Goal: Transaction & Acquisition: Purchase product/service

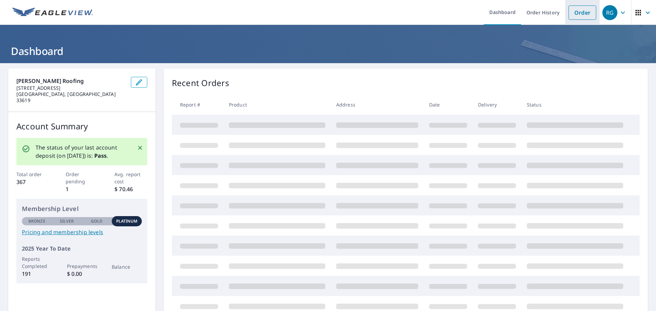
click at [577, 11] on link "Order" at bounding box center [583, 12] width 28 height 14
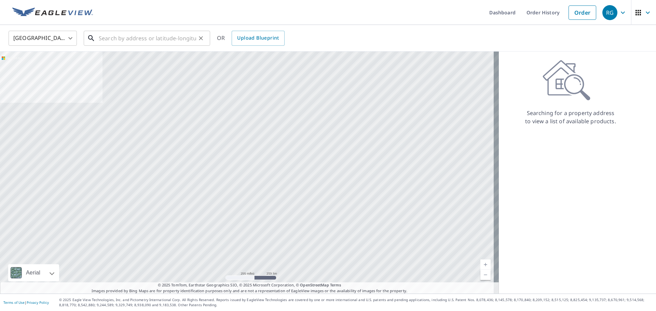
click at [189, 43] on input "text" at bounding box center [147, 38] width 97 height 19
paste input "14.04 m"
type input "14.04 m"
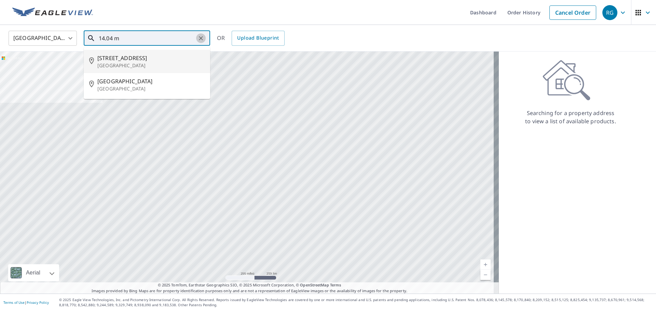
click at [203, 41] on icon "Clear" at bounding box center [200, 38] width 7 height 7
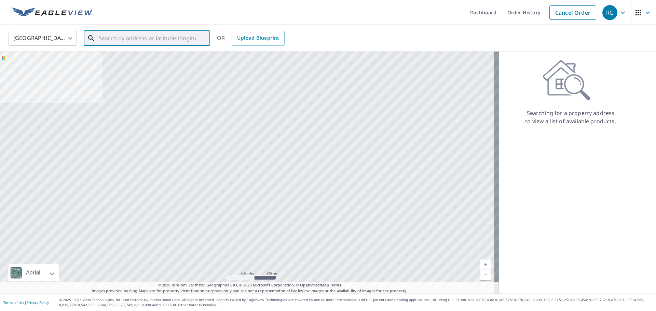
drag, startPoint x: 170, startPoint y: 47, endPoint x: 153, endPoint y: 40, distance: 18.7
click at [167, 46] on div "​" at bounding box center [147, 38] width 126 height 15
click at [152, 40] on input "text" at bounding box center [147, 38] width 97 height 19
paste input "[STREET_ADDRESS]"
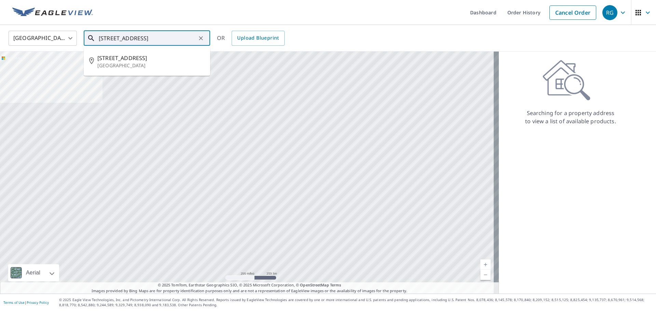
type input "[STREET_ADDRESS]"
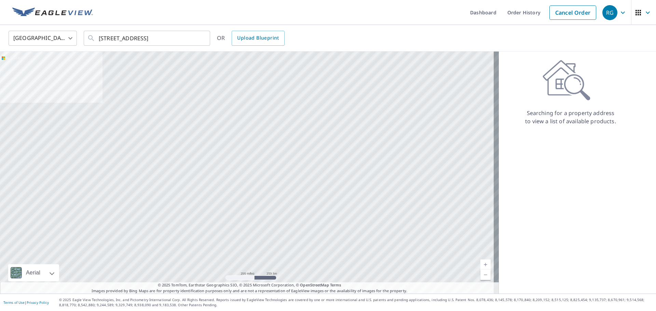
scroll to position [0, 0]
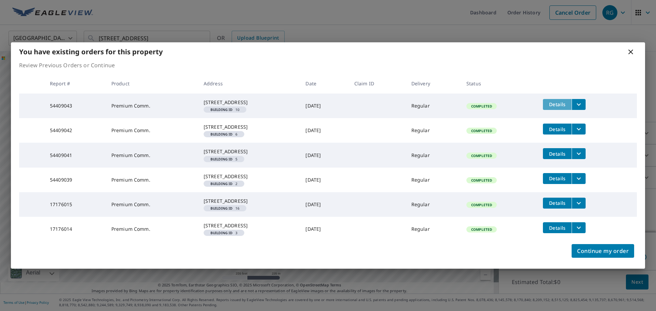
click at [568, 101] on span "Details" at bounding box center [557, 104] width 21 height 6
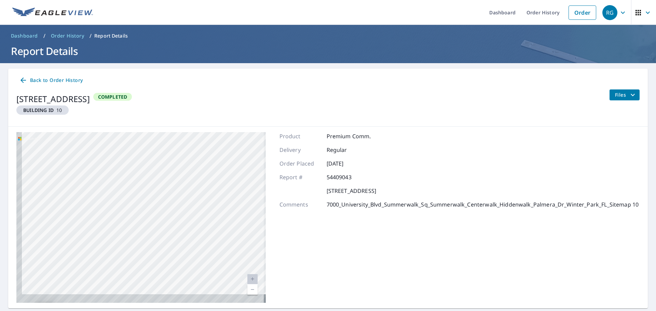
drag, startPoint x: 125, startPoint y: 218, endPoint x: 216, endPoint y: 102, distance: 147.0
click at [216, 103] on div "Back to Order History [STREET_ADDRESS] Building ID 10 Completed Files [GEOGRAPH…" at bounding box center [328, 189] width 640 height 240
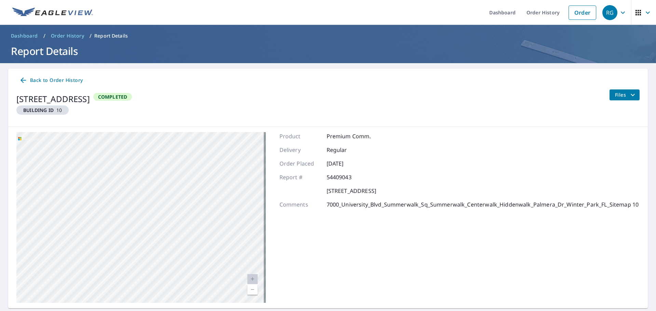
drag, startPoint x: 167, startPoint y: 265, endPoint x: 220, endPoint y: 146, distance: 130.2
click at [220, 150] on div "[GEOGRAPHIC_DATA][STREET_ADDRESS]" at bounding box center [140, 217] width 249 height 171
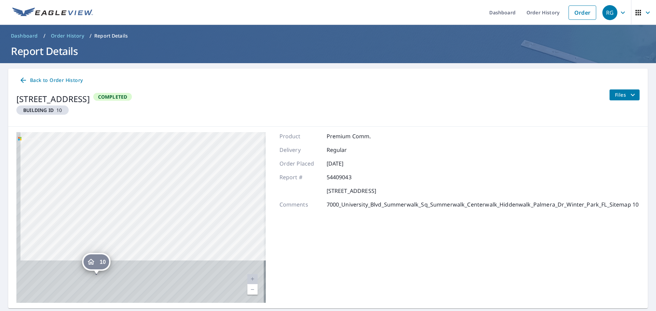
drag, startPoint x: 152, startPoint y: 260, endPoint x: 191, endPoint y: 136, distance: 129.8
click at [190, 137] on div "[GEOGRAPHIC_DATA][STREET_ADDRESS]" at bounding box center [140, 217] width 249 height 171
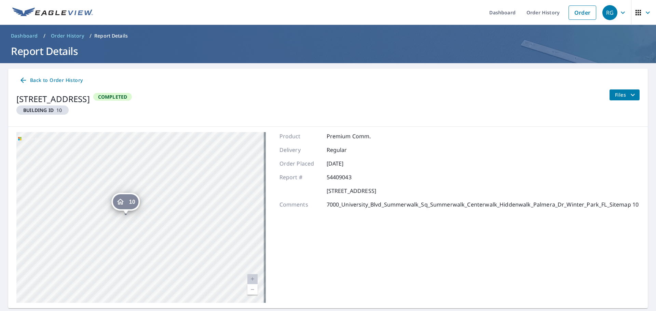
drag, startPoint x: 153, startPoint y: 223, endPoint x: 166, endPoint y: 216, distance: 14.5
click at [166, 216] on div "[GEOGRAPHIC_DATA][STREET_ADDRESS]" at bounding box center [140, 217] width 249 height 171
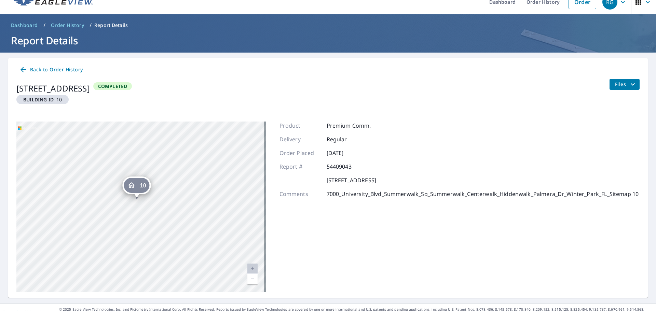
scroll to position [20, 0]
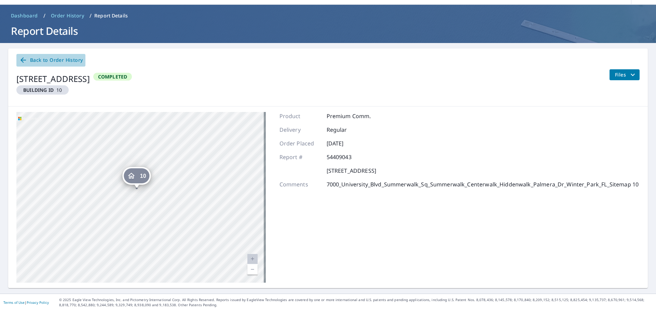
click at [50, 62] on span "Back to Order History" at bounding box center [51, 60] width 64 height 9
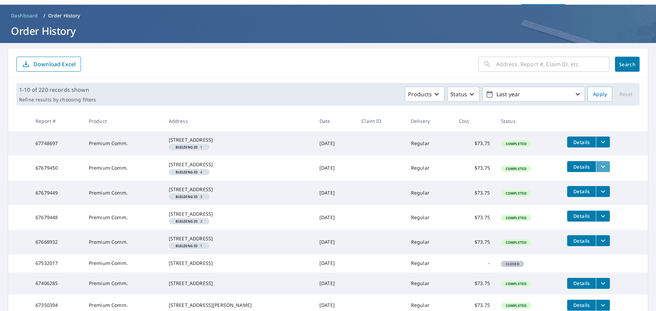
click at [599, 171] on icon "filesDropdownBtn-67679450" at bounding box center [603, 167] width 8 height 8
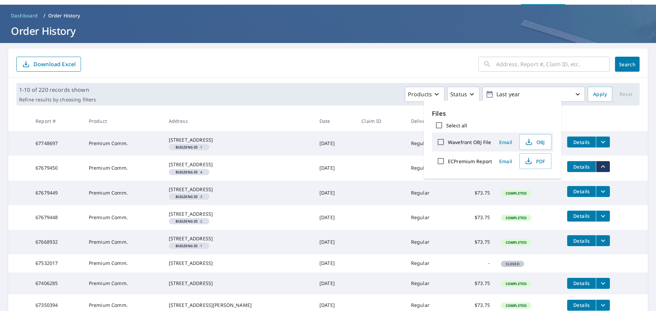
click at [607, 165] on td "Details" at bounding box center [605, 167] width 86 height 22
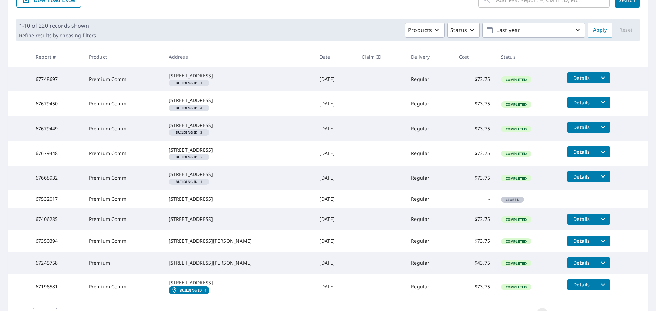
scroll to position [77, 0]
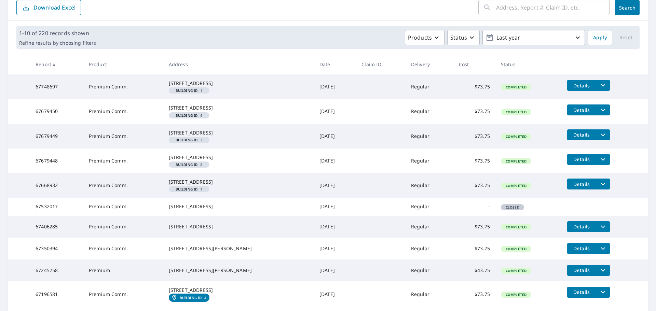
click at [577, 85] on span "Details" at bounding box center [581, 85] width 21 height 6
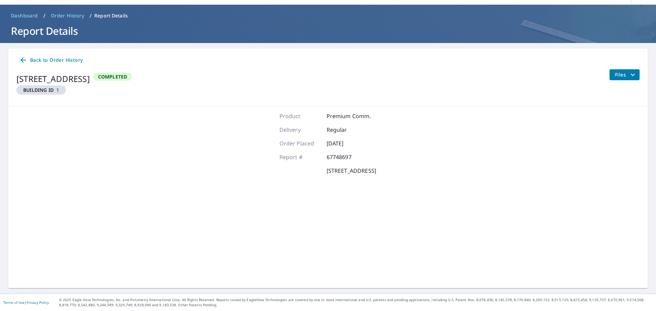
scroll to position [20, 0]
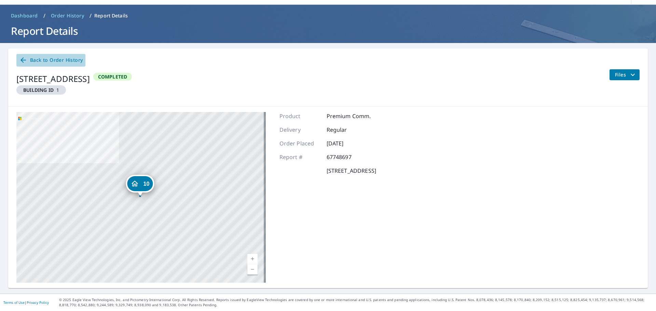
click at [32, 57] on span "Back to Order History" at bounding box center [51, 60] width 64 height 9
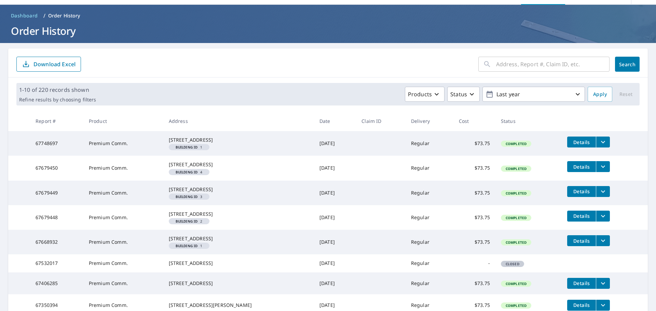
click at [579, 170] on span "Details" at bounding box center [581, 167] width 21 height 6
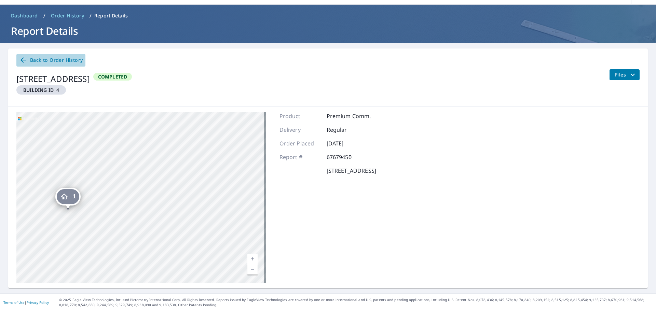
click at [41, 61] on span "Back to Order History" at bounding box center [51, 60] width 64 height 9
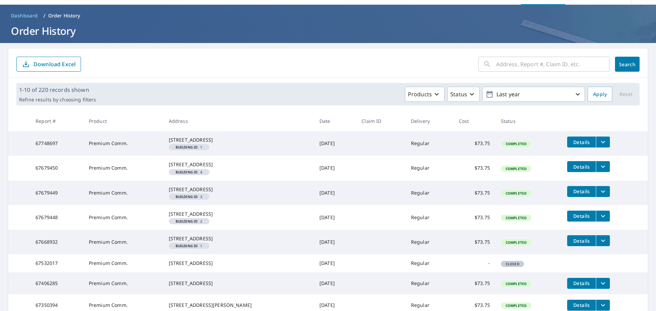
click at [519, 63] on input "text" at bounding box center [552, 64] width 113 height 19
paste input "[STREET_ADDRESS]"
type input "[STREET_ADDRESS]"
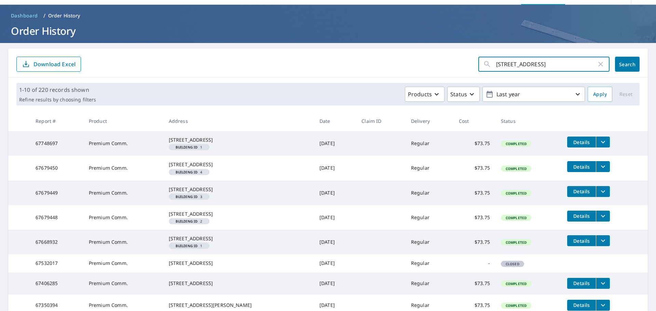
click at [631, 66] on button "Search" at bounding box center [627, 64] width 25 height 15
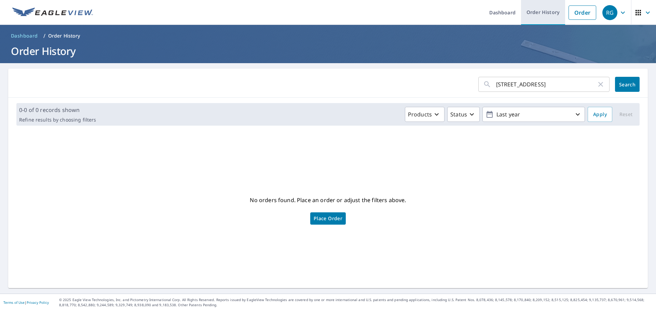
click at [537, 16] on link "Order History" at bounding box center [543, 12] width 44 height 25
click at [574, 15] on link "Order" at bounding box center [583, 12] width 28 height 14
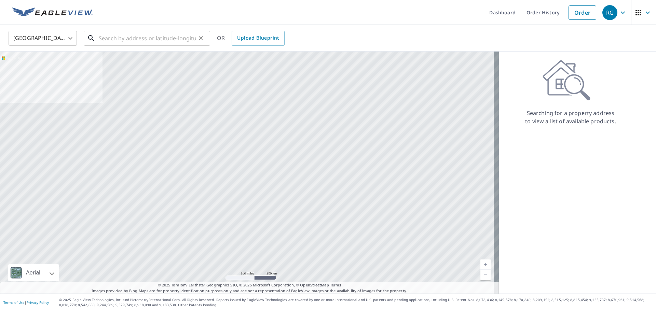
click at [150, 38] on input "text" at bounding box center [147, 38] width 97 height 19
paste input "[STREET_ADDRESS]"
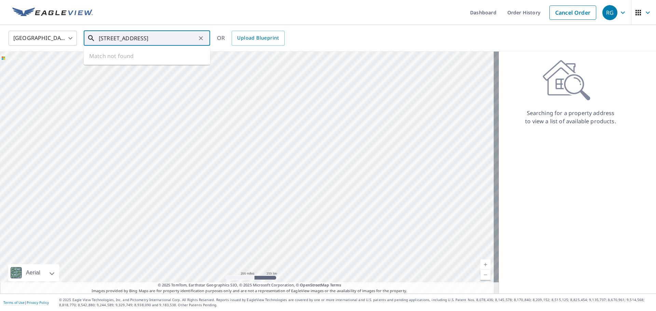
scroll to position [0, 15]
click at [176, 58] on span "[STREET_ADDRESS]" at bounding box center [150, 58] width 107 height 8
type input "[STREET_ADDRESS]"
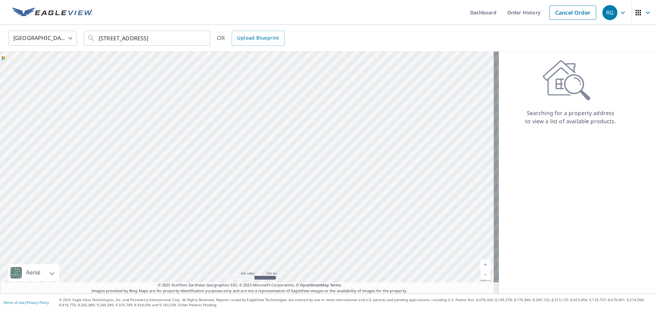
scroll to position [0, 0]
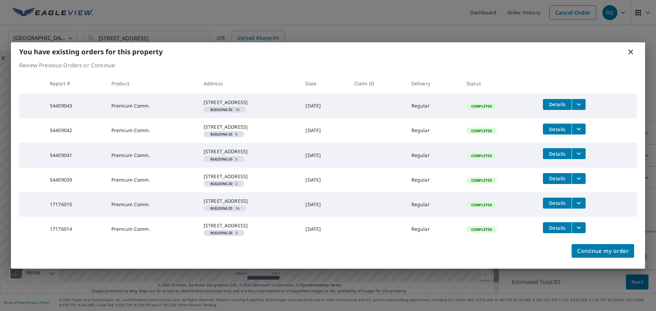
drag, startPoint x: 559, startPoint y: 83, endPoint x: 577, endPoint y: 72, distance: 21.6
click at [577, 73] on th at bounding box center [586, 83] width 99 height 20
click at [565, 101] on span "Details" at bounding box center [557, 104] width 21 height 6
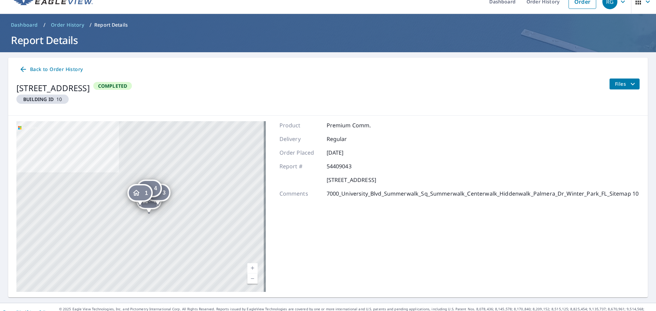
scroll to position [20, 0]
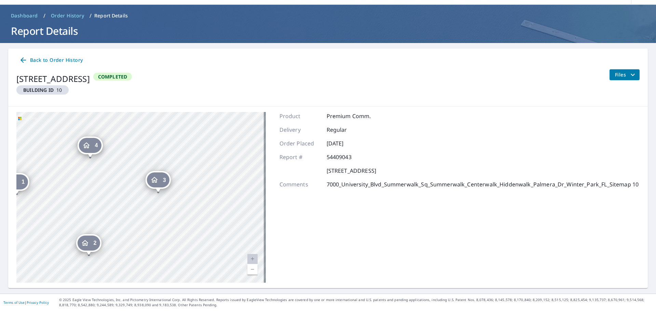
drag, startPoint x: 163, startPoint y: 224, endPoint x: 207, endPoint y: 133, distance: 101.6
click at [210, 121] on div "2 [STREET_ADDRESS] 3 [STREET_ADDRESS] 4 [STREET_ADDRESS] 1 [STREET_ADDRESS]" at bounding box center [140, 197] width 249 height 171
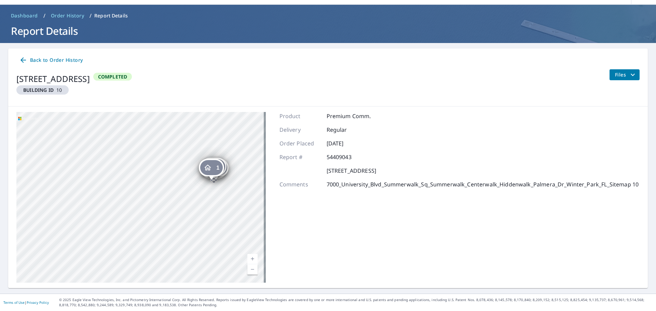
click at [34, 14] on span "Dashboard" at bounding box center [24, 15] width 27 height 7
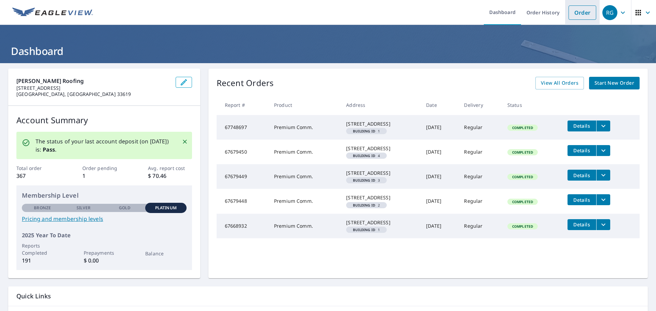
click at [581, 19] on link "Order" at bounding box center [583, 12] width 28 height 14
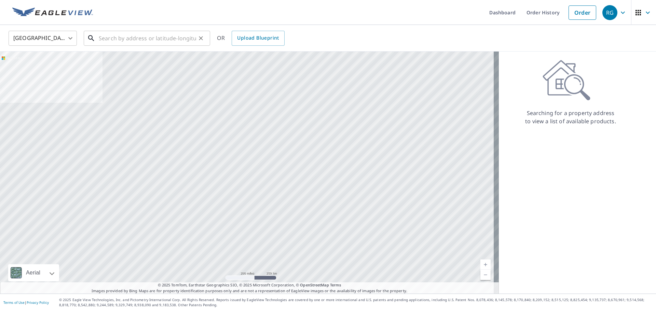
click at [171, 42] on input "text" at bounding box center [147, 38] width 97 height 19
paste input "[STREET_ADDRESS]"
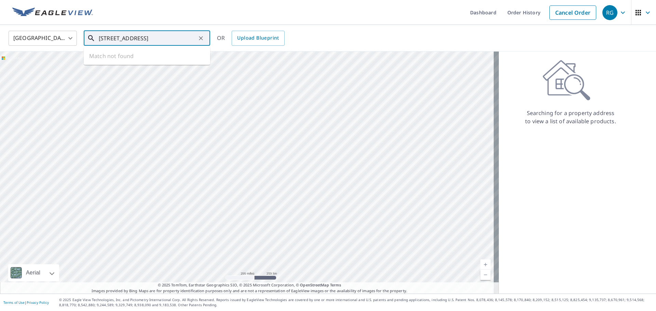
scroll to position [0, 15]
click at [182, 56] on span "[STREET_ADDRESS]" at bounding box center [150, 58] width 107 height 8
type input "[STREET_ADDRESS]"
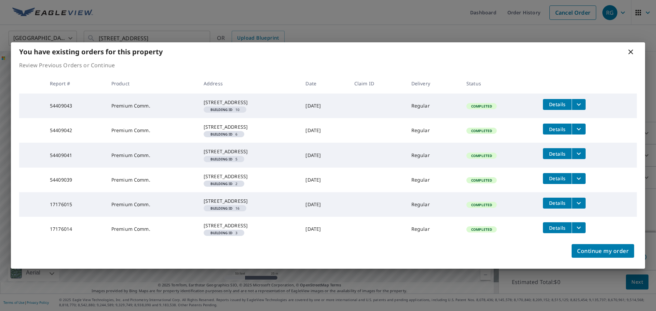
click at [557, 151] on span "Details" at bounding box center [557, 154] width 21 height 6
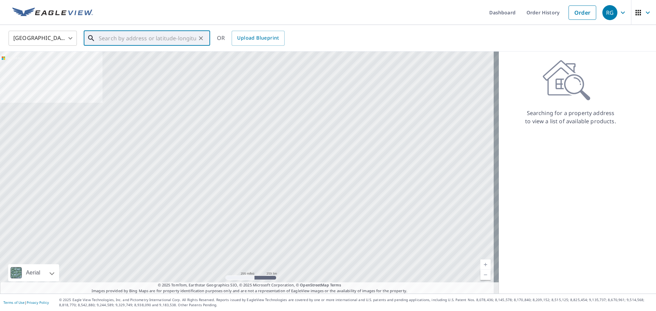
click at [133, 35] on input "text" at bounding box center [147, 38] width 97 height 19
paste input "[STREET_ADDRESS]"
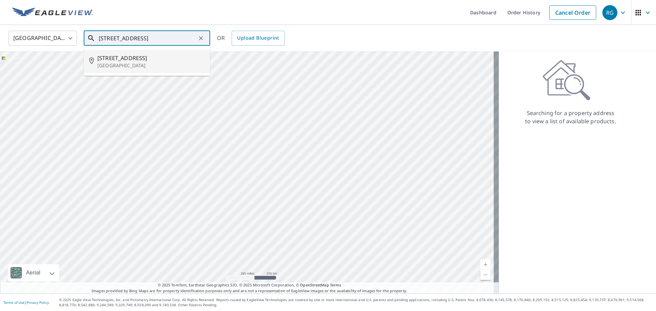
click at [197, 54] on span "[STREET_ADDRESS]" at bounding box center [150, 58] width 107 height 8
type input "[STREET_ADDRESS]"
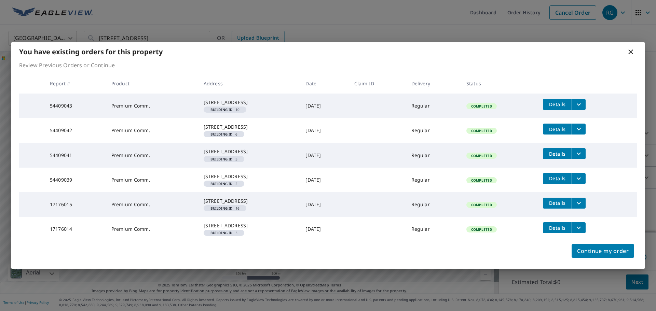
click at [560, 231] on span "Details" at bounding box center [557, 228] width 21 height 6
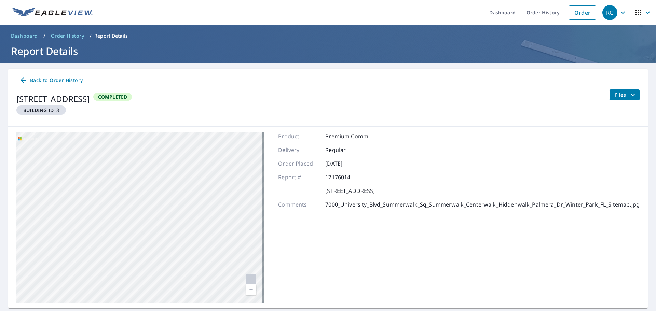
drag, startPoint x: 159, startPoint y: 193, endPoint x: 215, endPoint y: 141, distance: 75.9
click at [215, 141] on div "[GEOGRAPHIC_DATA][STREET_ADDRESS]" at bounding box center [140, 217] width 248 height 171
drag, startPoint x: 115, startPoint y: 213, endPoint x: 214, endPoint y: 221, distance: 98.7
click at [214, 221] on div "[GEOGRAPHIC_DATA][STREET_ADDRESS]" at bounding box center [140, 217] width 248 height 171
drag, startPoint x: 151, startPoint y: 234, endPoint x: 202, endPoint y: 178, distance: 76.2
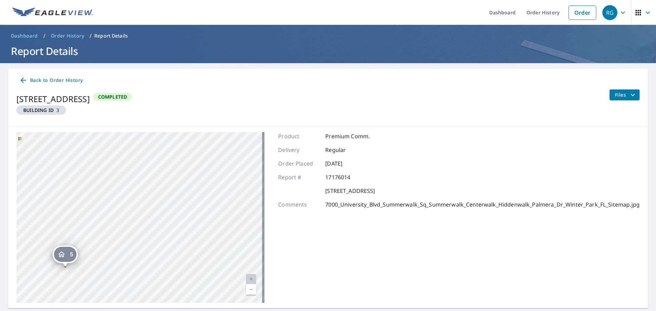
click at [202, 178] on div "[GEOGRAPHIC_DATA][STREET_ADDRESS]" at bounding box center [140, 217] width 248 height 171
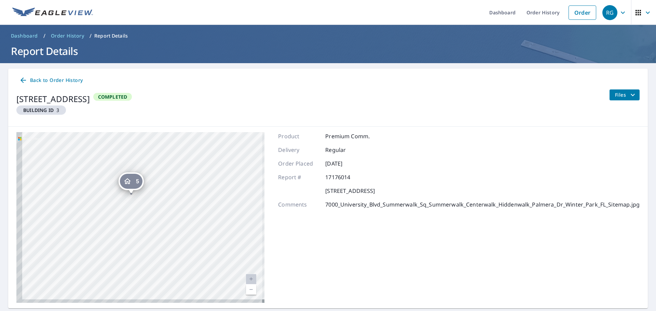
drag, startPoint x: 155, startPoint y: 206, endPoint x: 171, endPoint y: 188, distance: 24.4
click at [171, 188] on div "[GEOGRAPHIC_DATA][STREET_ADDRESS]" at bounding box center [140, 217] width 248 height 171
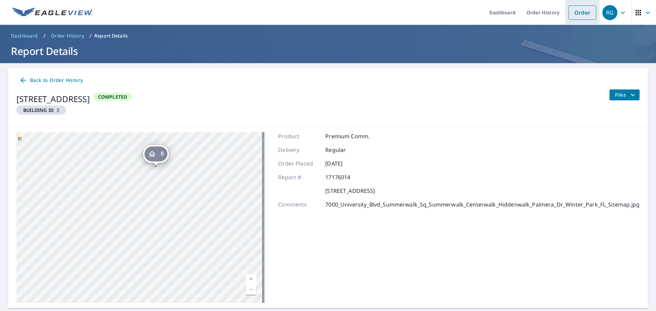
drag, startPoint x: 572, startPoint y: 12, endPoint x: 563, endPoint y: 22, distance: 13.3
click at [572, 13] on link "Order" at bounding box center [583, 12] width 28 height 14
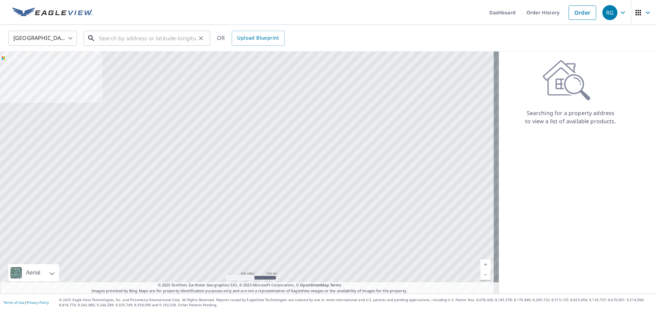
click at [183, 43] on input "text" at bounding box center [147, 38] width 97 height 19
paste input "[STREET_ADDRESS]"
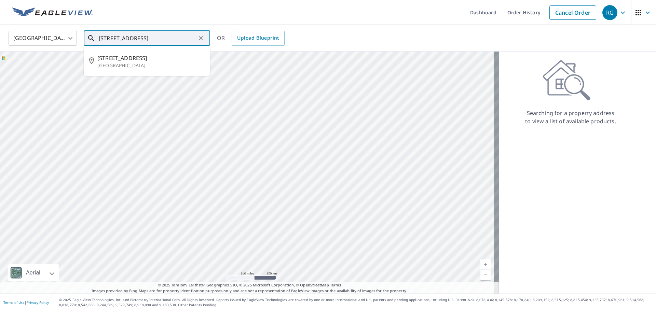
click at [151, 47] on ul "[STREET_ADDRESS]" at bounding box center [147, 61] width 126 height 29
click at [155, 57] on span "[STREET_ADDRESS]" at bounding box center [150, 58] width 107 height 8
type input "[STREET_ADDRESS]"
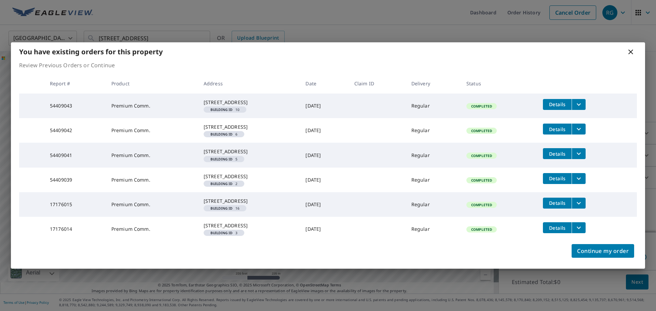
click at [562, 206] on span "Details" at bounding box center [557, 203] width 21 height 6
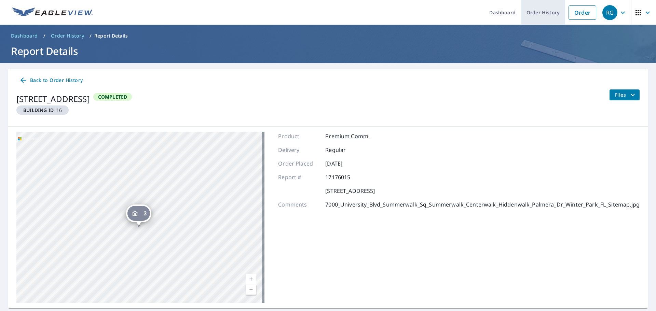
click at [544, 11] on link "Order History" at bounding box center [543, 12] width 44 height 25
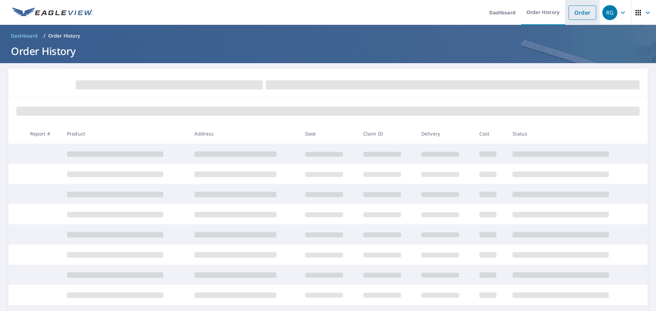
click at [570, 14] on link "Order" at bounding box center [583, 12] width 28 height 14
click at [541, 14] on link "Order History" at bounding box center [543, 12] width 44 height 25
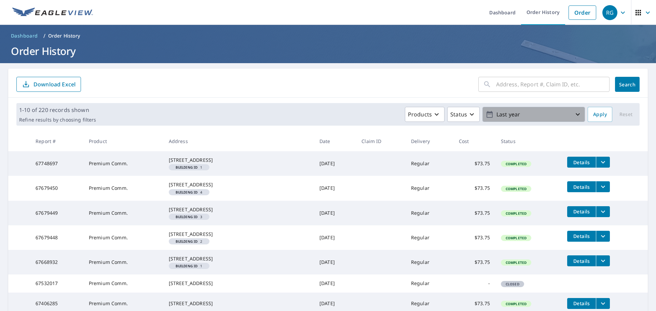
click at [567, 115] on p "Last year" at bounding box center [534, 115] width 80 height 12
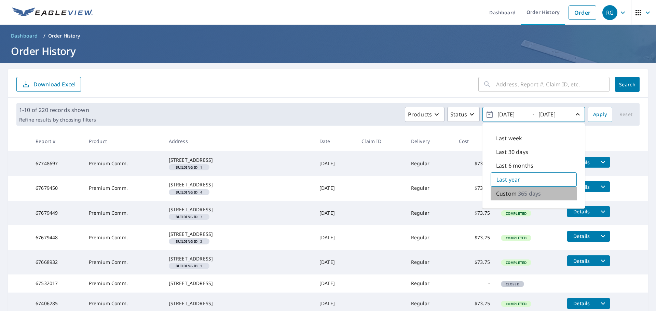
click at [518, 193] on p "365 days" at bounding box center [529, 194] width 23 height 8
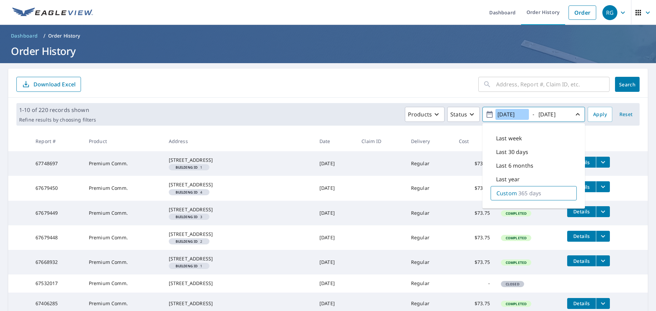
click at [504, 115] on input "[DATE]" at bounding box center [511, 114] width 33 height 11
type input "[DATE]"
drag, startPoint x: 510, startPoint y: 79, endPoint x: 509, endPoint y: 84, distance: 5.1
click at [509, 80] on input "text" at bounding box center [552, 84] width 113 height 19
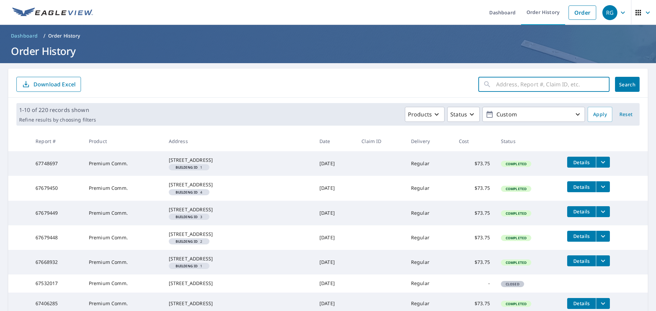
drag, startPoint x: 509, startPoint y: 84, endPoint x: 496, endPoint y: 88, distance: 13.5
click at [496, 88] on input "text" at bounding box center [552, 84] width 113 height 19
type input "[STREET_ADDRESS]"
click at [621, 84] on span "Search" at bounding box center [628, 84] width 14 height 6
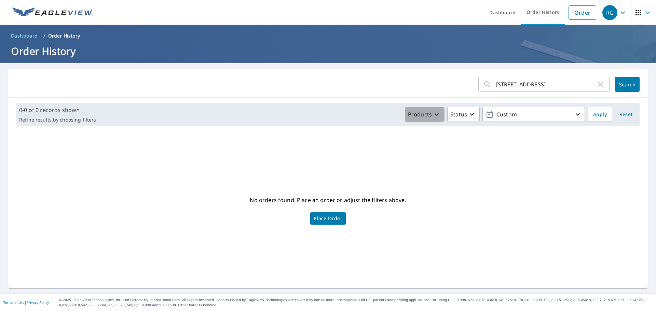
click at [433, 116] on icon "button" at bounding box center [437, 114] width 8 height 8
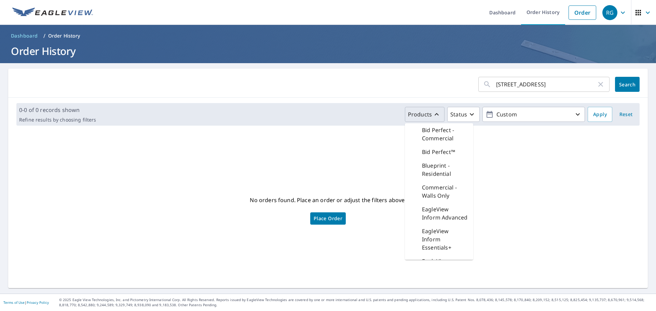
click at [433, 116] on icon "button" at bounding box center [437, 114] width 8 height 8
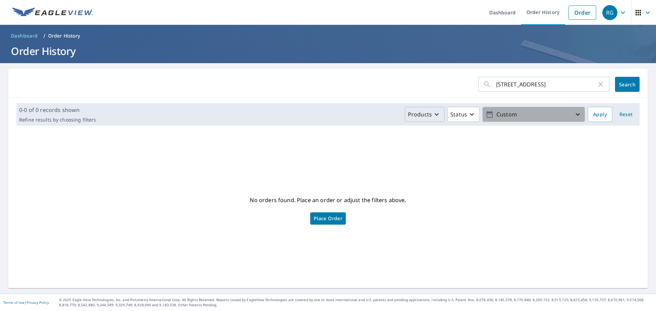
click at [563, 117] on p "Custom" at bounding box center [534, 115] width 80 height 12
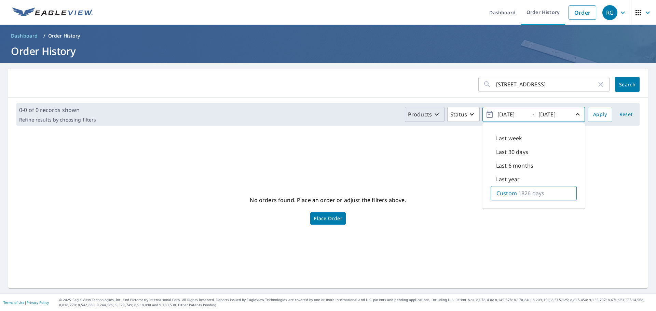
click at [568, 117] on span "[DATE] - [DATE]" at bounding box center [534, 115] width 96 height 12
click at [504, 115] on input "[DATE]" at bounding box center [511, 114] width 33 height 11
type input "[DATE]"
click at [626, 78] on button "Search" at bounding box center [627, 84] width 25 height 15
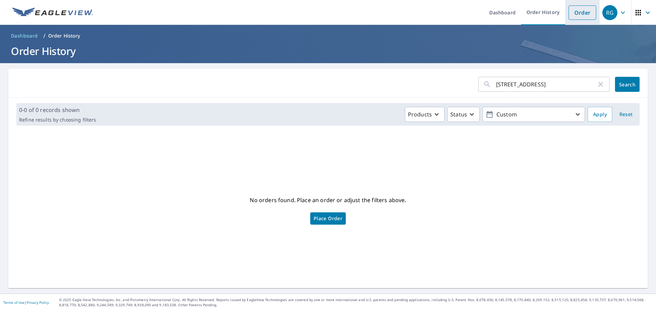
click at [569, 9] on link "Order" at bounding box center [583, 12] width 28 height 14
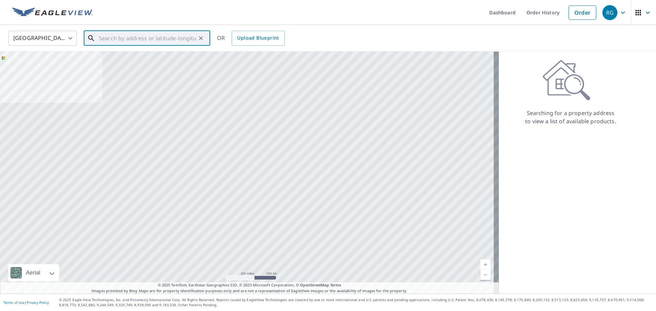
click at [175, 39] on input "text" at bounding box center [147, 38] width 97 height 19
paste input "[STREET_ADDRESS]"
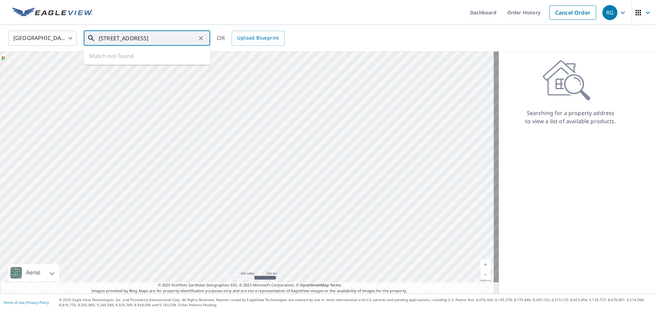
scroll to position [0, 15]
click at [145, 55] on span "[STREET_ADDRESS]" at bounding box center [150, 58] width 107 height 8
type input "[STREET_ADDRESS]"
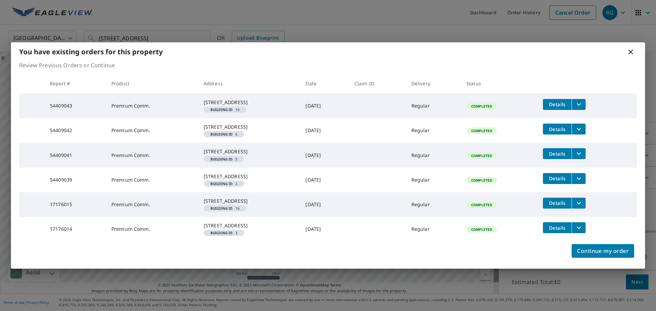
click at [556, 179] on span "Details" at bounding box center [557, 178] width 21 height 6
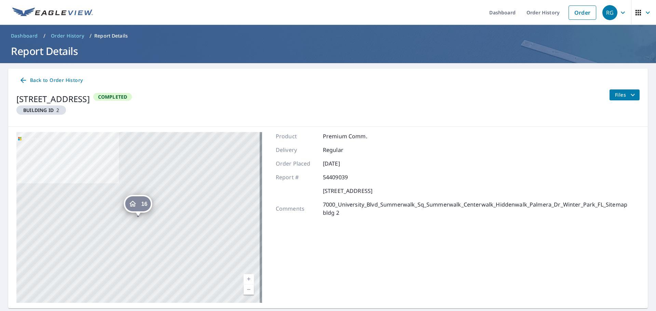
click at [622, 99] on button "Files" at bounding box center [624, 95] width 30 height 11
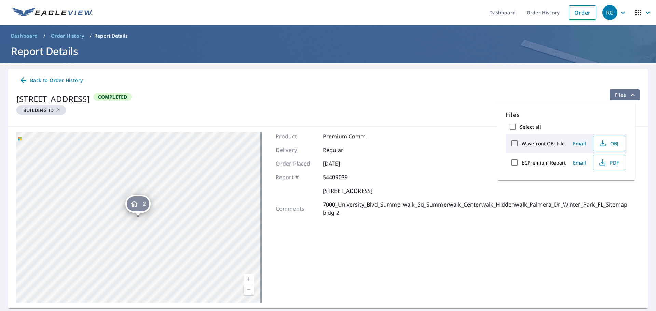
click at [622, 97] on span "Files" at bounding box center [626, 95] width 22 height 8
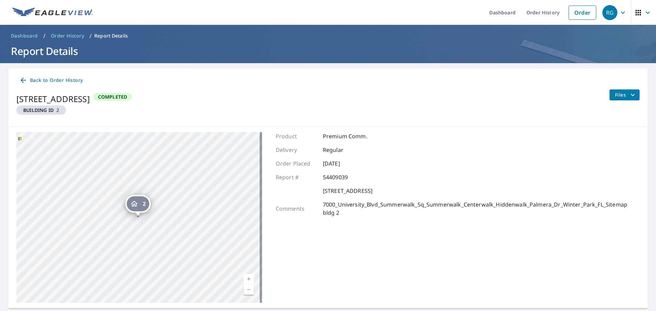
click at [58, 80] on span "Back to Order History" at bounding box center [51, 80] width 64 height 9
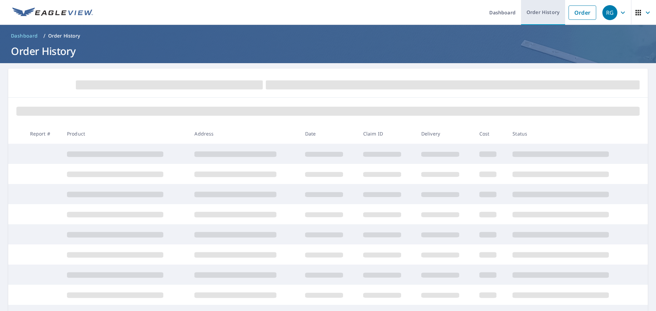
click at [527, 12] on link "Order History" at bounding box center [543, 12] width 44 height 25
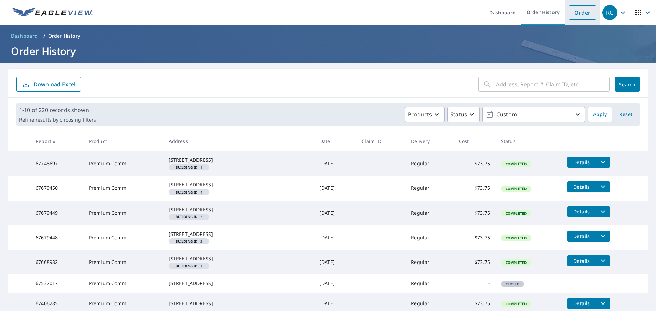
click at [570, 15] on link "Order" at bounding box center [583, 12] width 28 height 14
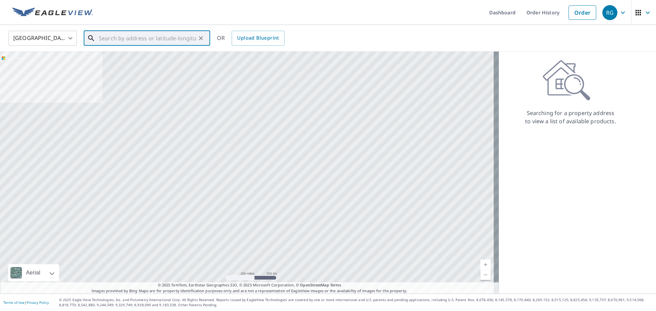
click at [159, 38] on input "text" at bounding box center [147, 38] width 97 height 19
paste input "[STREET_ADDRESS]"
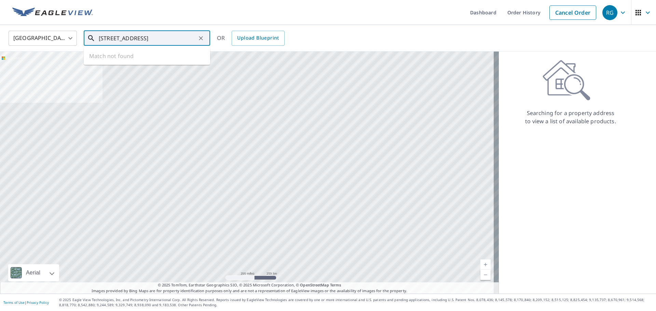
scroll to position [0, 15]
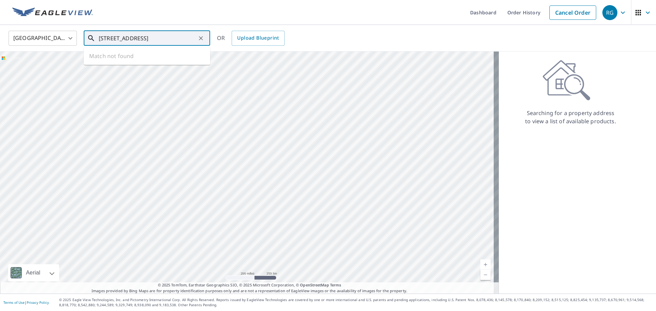
click at [152, 53] on ul "Match not found" at bounding box center [147, 56] width 126 height 18
click at [155, 37] on input "[STREET_ADDRESS]" at bounding box center [147, 38] width 97 height 19
type input "[STREET_ADDRESS]"
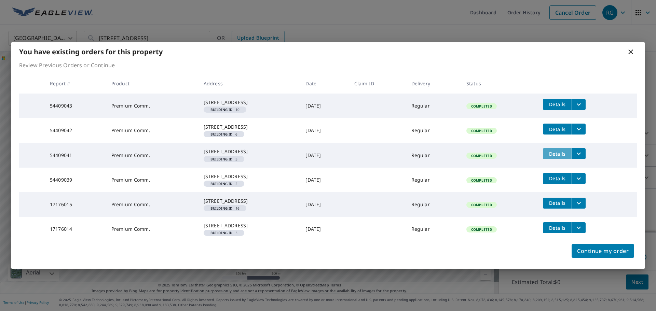
click at [561, 151] on span "Details" at bounding box center [557, 154] width 21 height 6
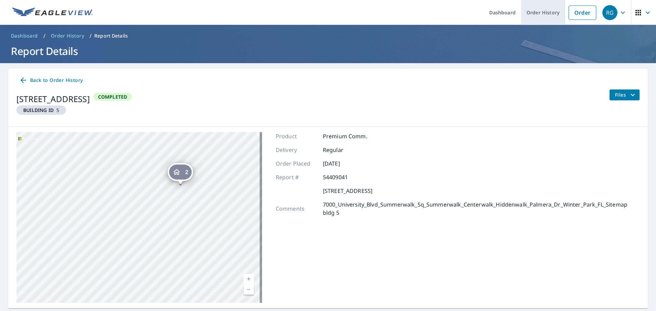
click at [542, 17] on link "Order History" at bounding box center [543, 12] width 44 height 25
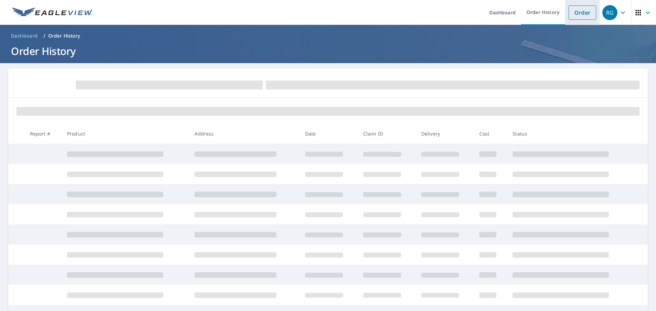
click at [565, 16] on li "Order" at bounding box center [582, 12] width 35 height 25
click at [571, 8] on link "Order" at bounding box center [583, 12] width 28 height 14
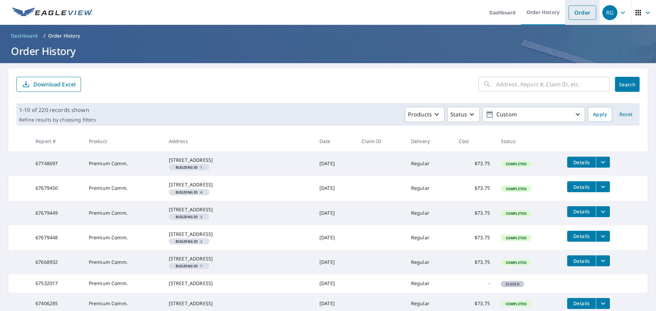
click at [573, 16] on link "Order" at bounding box center [583, 12] width 28 height 14
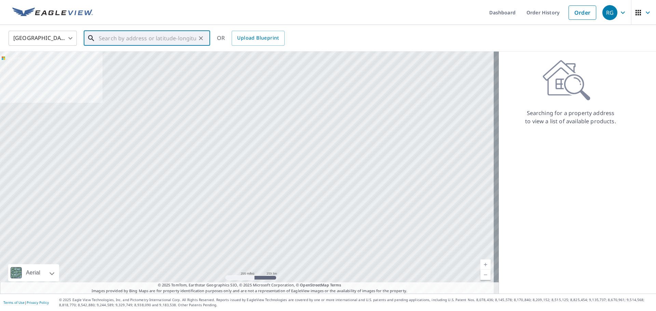
click at [168, 34] on input "text" at bounding box center [147, 38] width 97 height 19
paste input "[STREET_ADDRESS]"
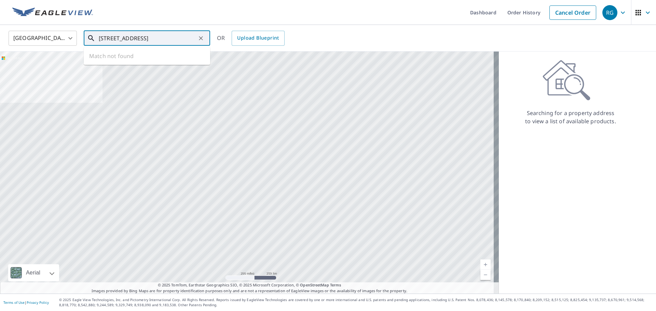
scroll to position [0, 15]
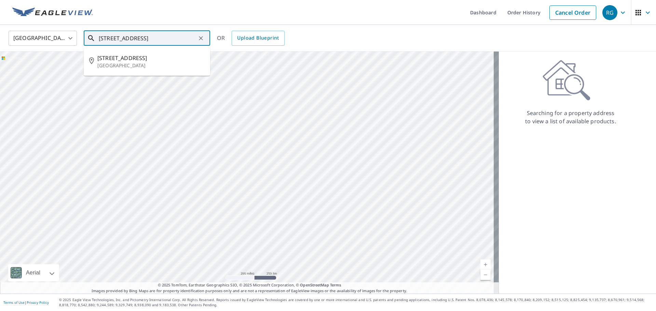
type input "[STREET_ADDRESS]"
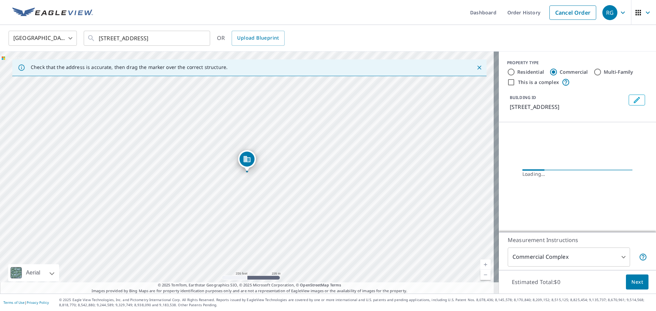
scroll to position [0, 0]
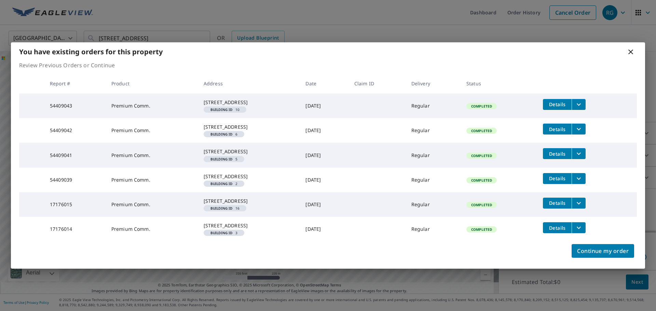
click at [633, 48] on icon at bounding box center [631, 52] width 8 height 8
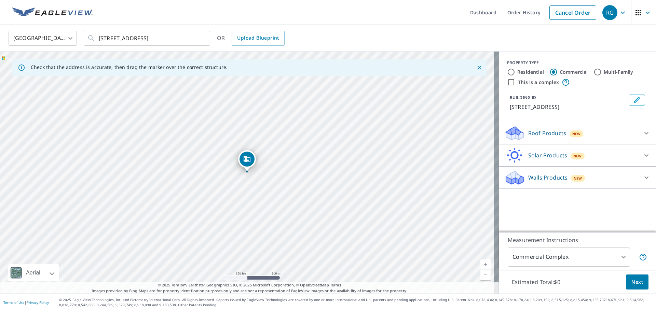
click at [507, 82] on input "This is a complex" at bounding box center [511, 82] width 8 height 8
checkbox input "true"
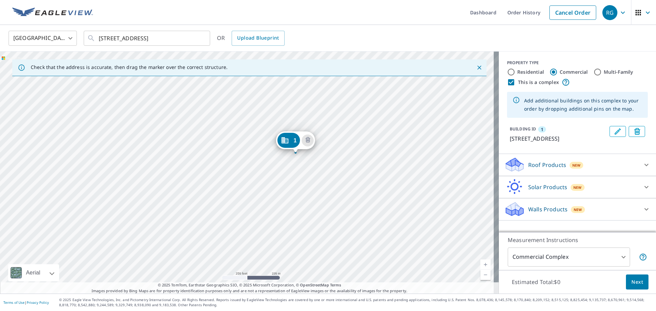
drag, startPoint x: 244, startPoint y: 180, endPoint x: 291, endPoint y: 165, distance: 49.8
click at [291, 165] on div "[GEOGRAPHIC_DATA][STREET_ADDRESS]" at bounding box center [249, 173] width 499 height 242
drag, startPoint x: 262, startPoint y: 168, endPoint x: 281, endPoint y: 174, distance: 18.9
click at [281, 174] on div "[GEOGRAPHIC_DATA][STREET_ADDRESS]" at bounding box center [249, 173] width 499 height 242
click at [528, 169] on p "Roof Products" at bounding box center [547, 165] width 38 height 8
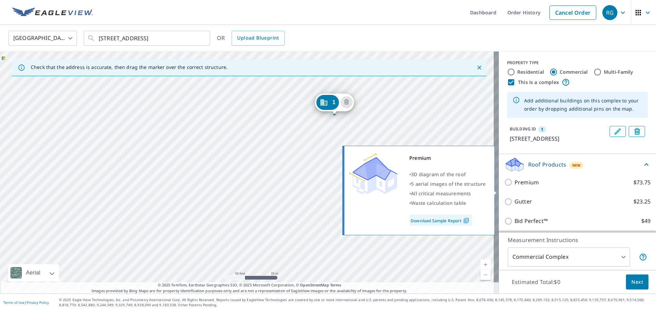
click at [504, 187] on input "Premium $73.75" at bounding box center [509, 182] width 10 height 8
checkbox input "true"
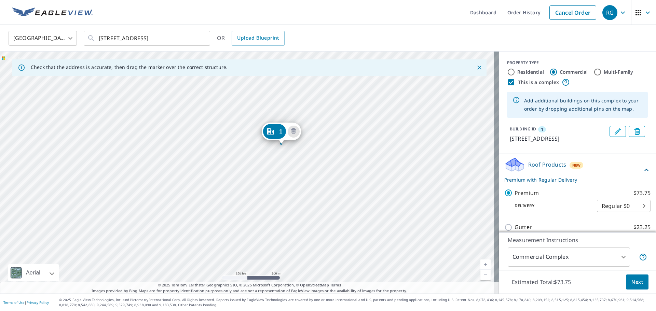
drag, startPoint x: 280, startPoint y: 194, endPoint x: 282, endPoint y: 164, distance: 29.8
click at [282, 164] on div "[GEOGRAPHIC_DATA][STREET_ADDRESS]" at bounding box center [249, 173] width 499 height 242
drag, startPoint x: 282, startPoint y: 79, endPoint x: 309, endPoint y: 149, distance: 75.6
click at [140, 188] on div "1 [STREET_ADDRESS]" at bounding box center [249, 173] width 499 height 242
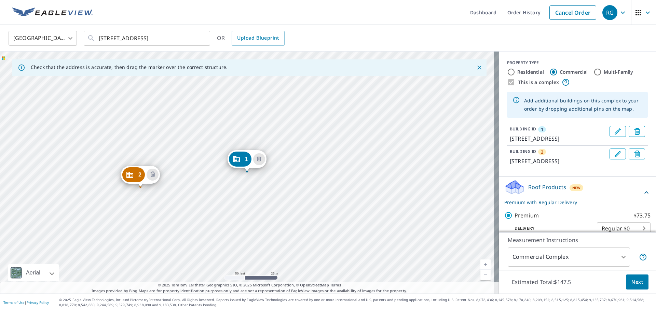
click at [125, 218] on div "2 [STREET_ADDRESS] 1 [STREET_ADDRESS]" at bounding box center [249, 173] width 499 height 242
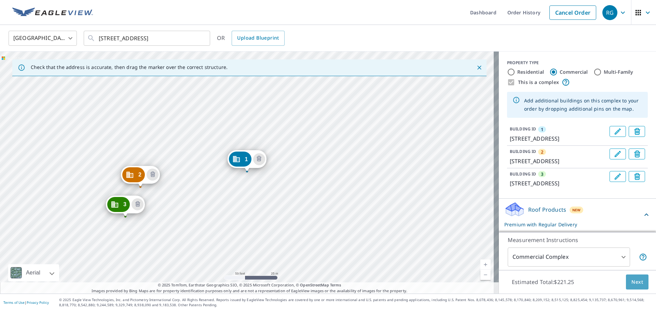
click at [632, 280] on span "Next" at bounding box center [637, 282] width 12 height 9
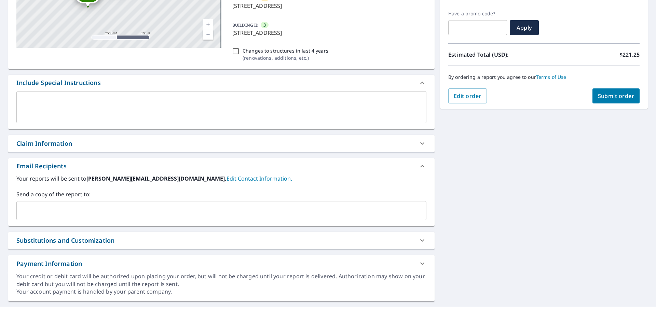
scroll to position [142, 0]
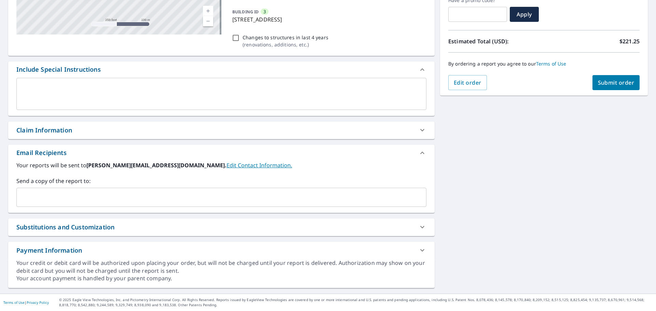
click at [97, 204] on div "​" at bounding box center [221, 197] width 410 height 19
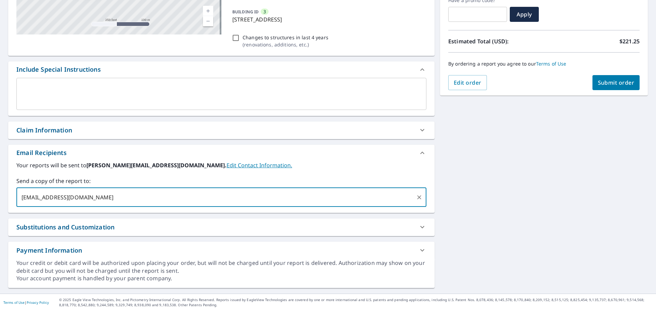
scroll to position [40, 0]
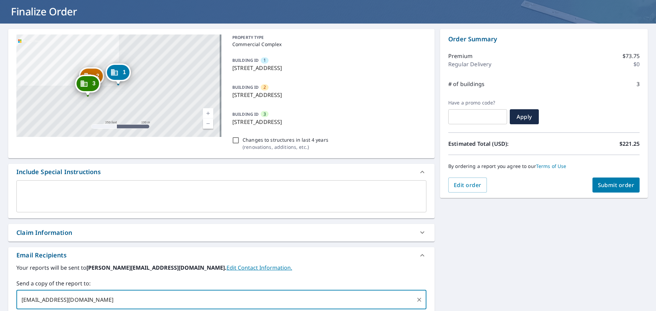
type input "[EMAIL_ADDRESS][DOMAIN_NAME]"
click at [616, 186] on span "Submit order" at bounding box center [616, 185] width 37 height 8
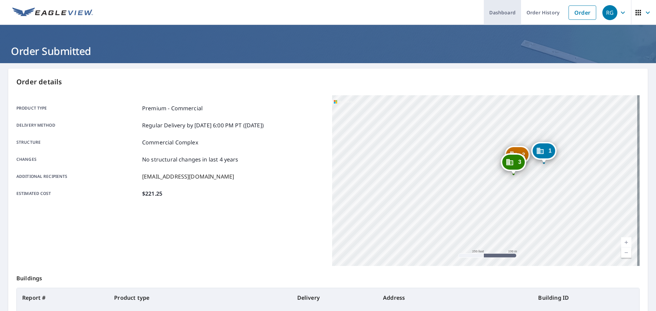
click at [499, 15] on link "Dashboard" at bounding box center [502, 12] width 37 height 25
